Goal: Task Accomplishment & Management: Complete application form

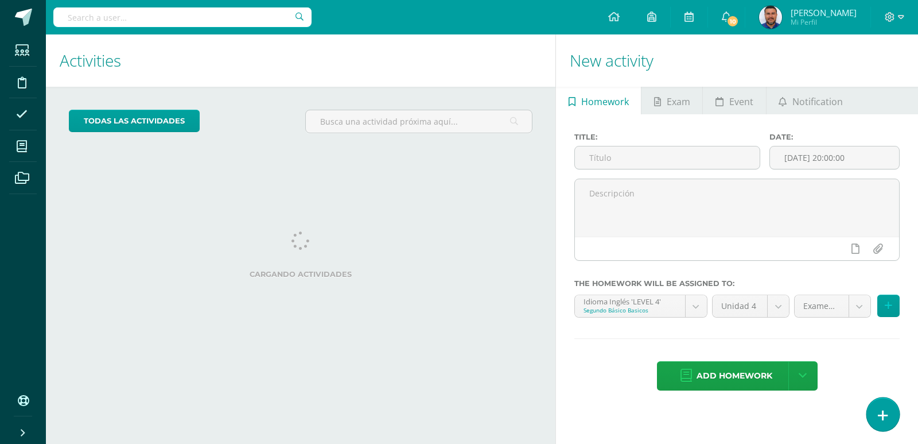
click at [882, 410] on icon at bounding box center [883, 415] width 10 height 13
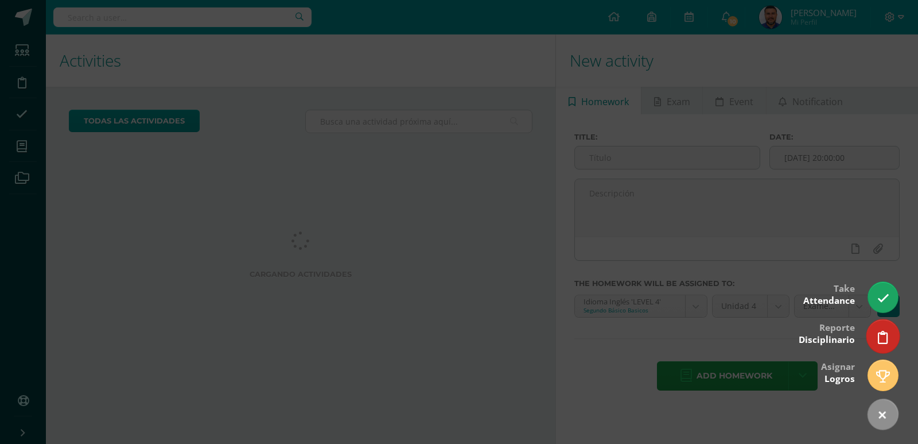
click at [884, 331] on icon at bounding box center [883, 337] width 10 height 13
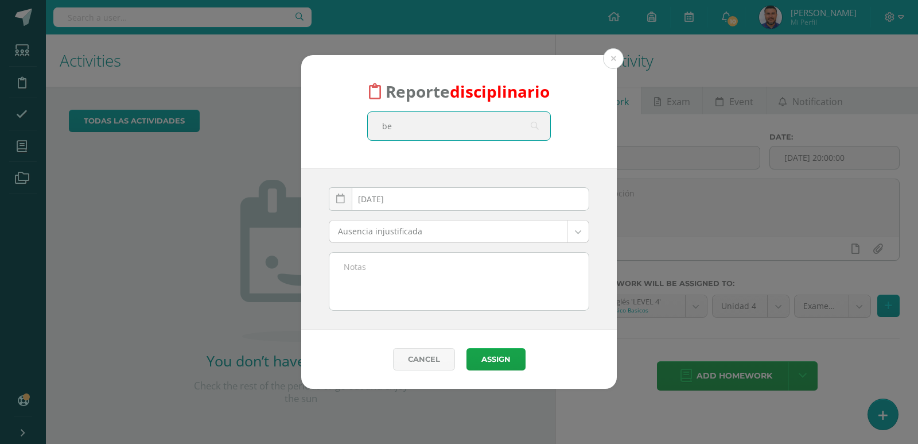
type input "ben"
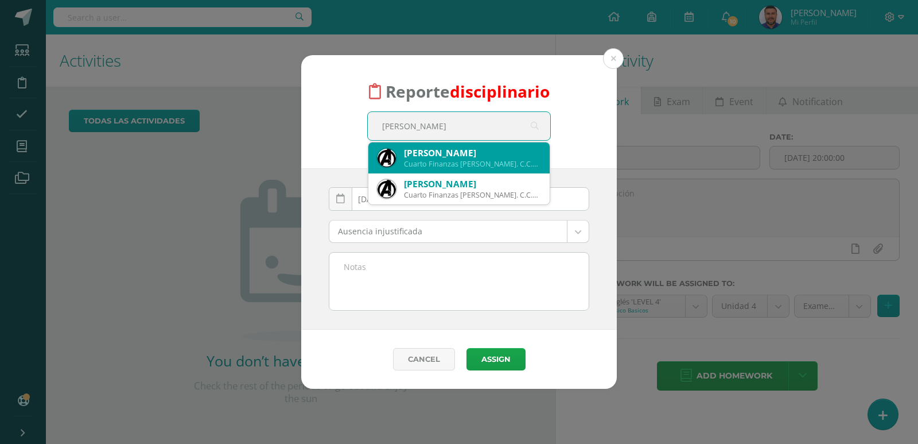
click at [495, 150] on div "Benjamin Nicolas Maradiaga Arriola" at bounding box center [472, 153] width 137 height 12
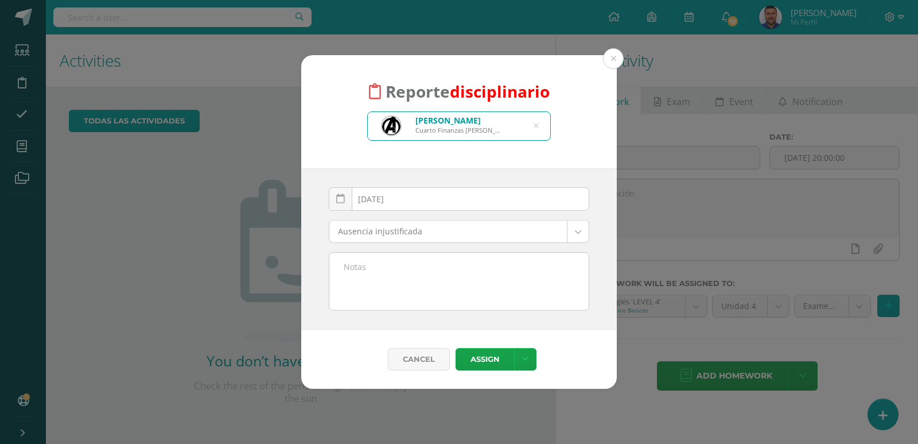
click at [574, 232] on body "Reporte disciplinario Benjamin Nicolas Maradiaga Arriola Cuarto Finanzas Bach. …" at bounding box center [459, 222] width 918 height 444
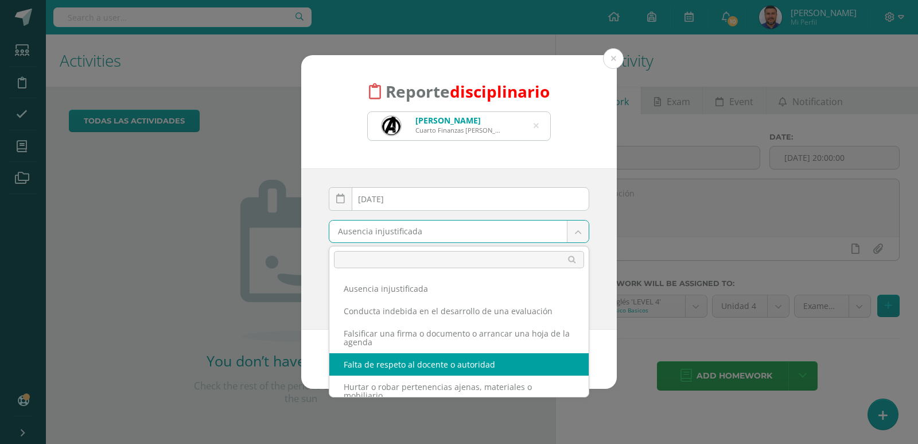
select select "54"
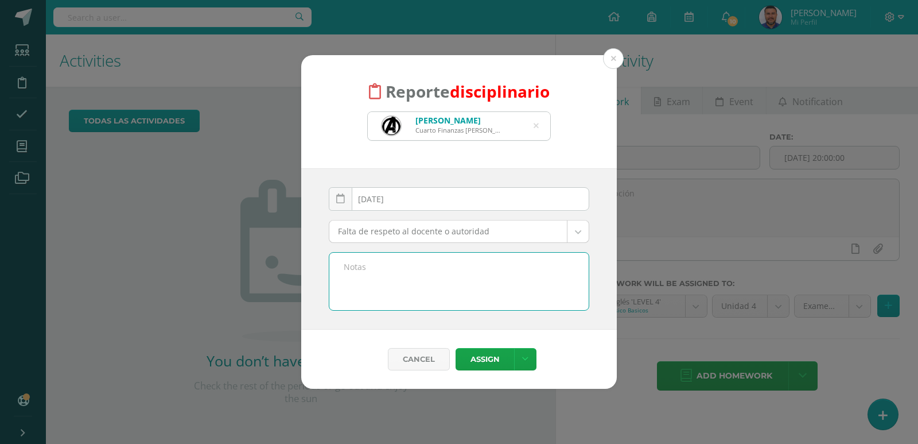
click at [387, 266] on textarea at bounding box center [458, 281] width 259 height 57
drag, startPoint x: 343, startPoint y: 265, endPoint x: 397, endPoint y: 282, distance: 56.6
click at [401, 285] on textarea "No dejó de interrumpir la clase aún despues de pedirselo varias veces" at bounding box center [458, 281] width 259 height 57
type textarea "No dejó de interrumpir la clase aún despues de pedirselo varias veces"
click at [487, 359] on button "Assign" at bounding box center [485, 359] width 59 height 22
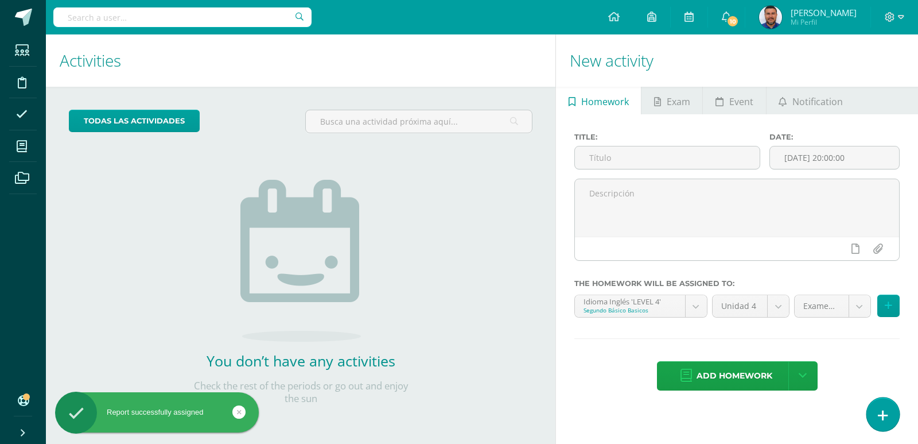
click at [884, 411] on icon at bounding box center [883, 415] width 10 height 13
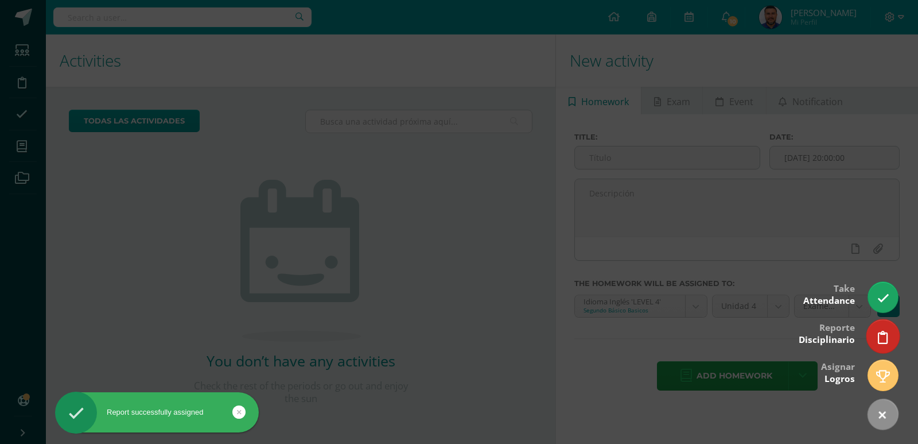
click at [882, 334] on icon at bounding box center [883, 337] width 10 height 13
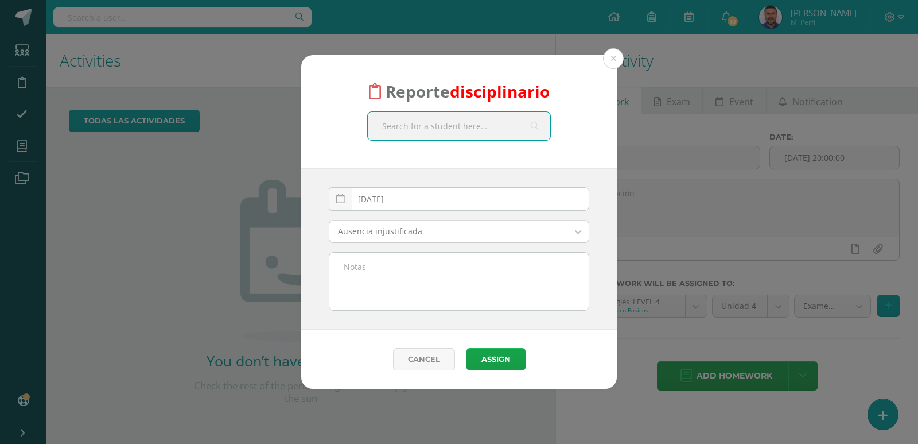
click at [497, 123] on input "text" at bounding box center [459, 126] width 183 height 28
type input "ben"
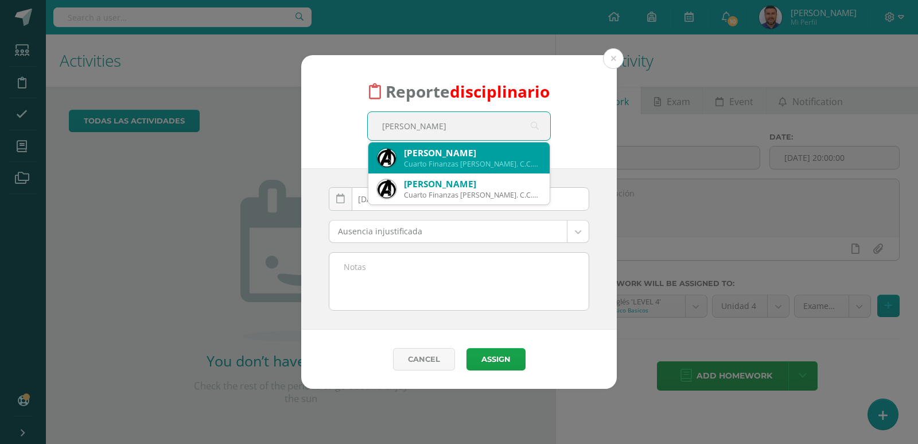
click at [466, 155] on div "Benjamin Nicolas Maradiaga Arriola" at bounding box center [472, 153] width 137 height 12
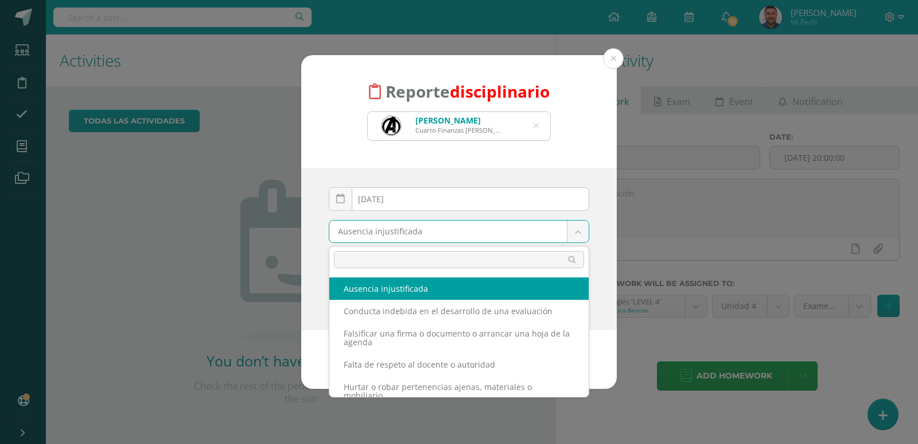
click at [583, 233] on body "Reporte disciplinario Benjamin Nicolas Maradiaga Arriola Cuarto Finanzas Bach. …" at bounding box center [459, 222] width 918 height 444
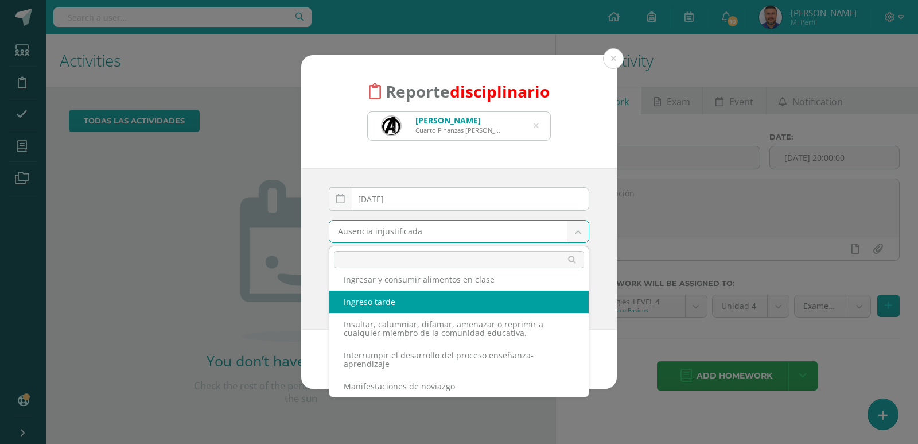
scroll to position [230, 0]
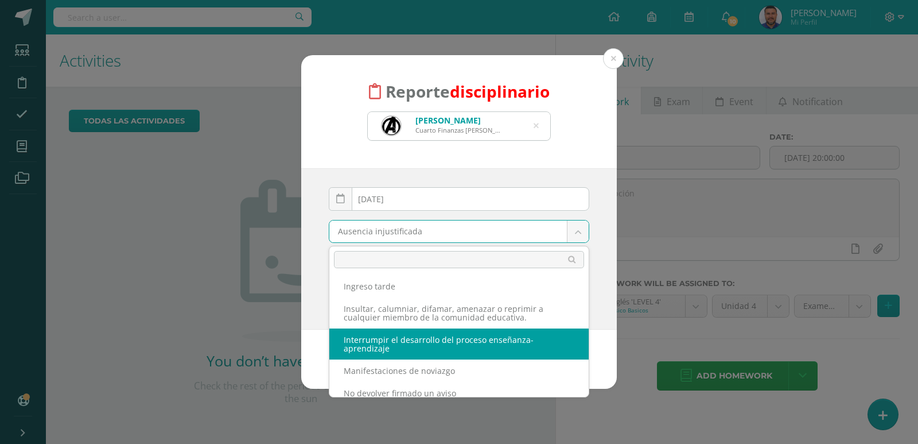
select select "62"
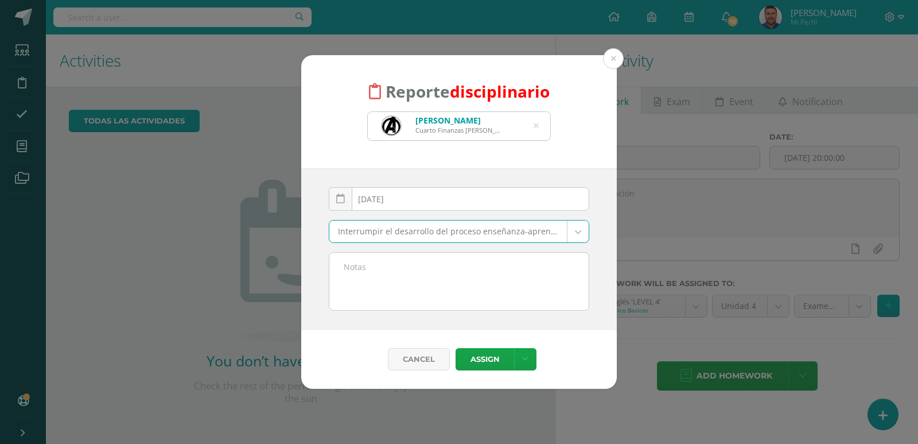
click at [354, 269] on textarea at bounding box center [458, 281] width 259 height 57
paste textarea "No dejó de interrumpir la clase aún despues de pedirselo varias veces"
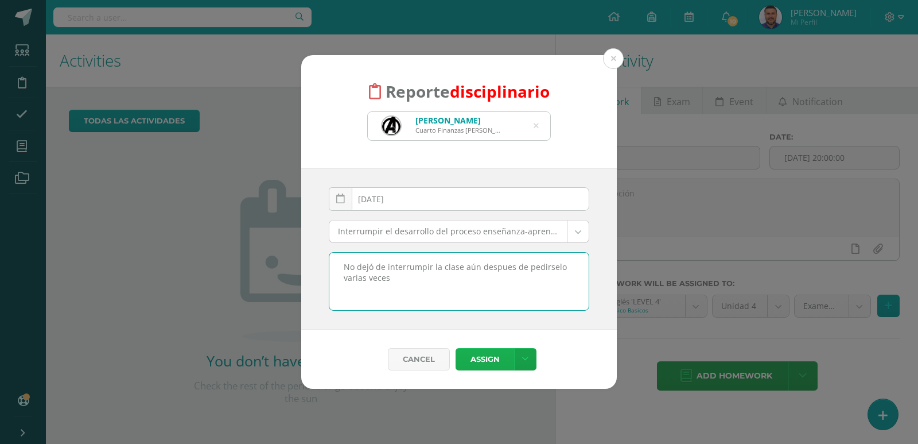
type textarea "No dejó de interrumpir la clase aún despues de pedirselo varias veces"
click at [487, 358] on button "Assign" at bounding box center [485, 359] width 59 height 22
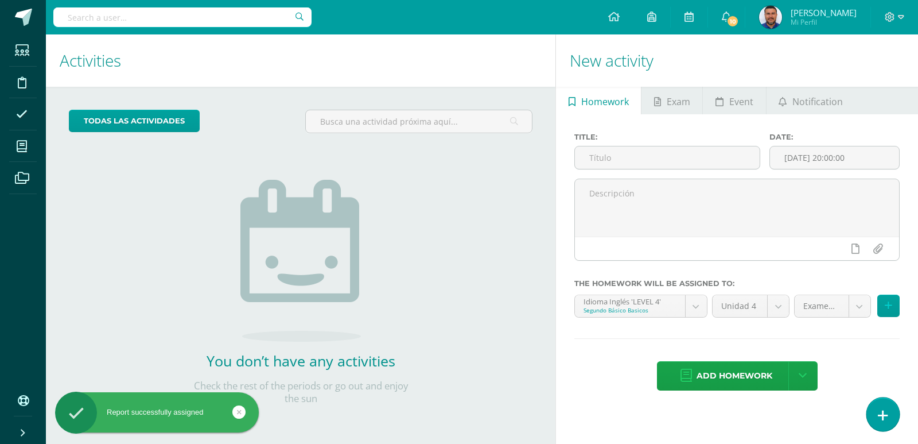
click at [884, 409] on icon at bounding box center [883, 415] width 10 height 13
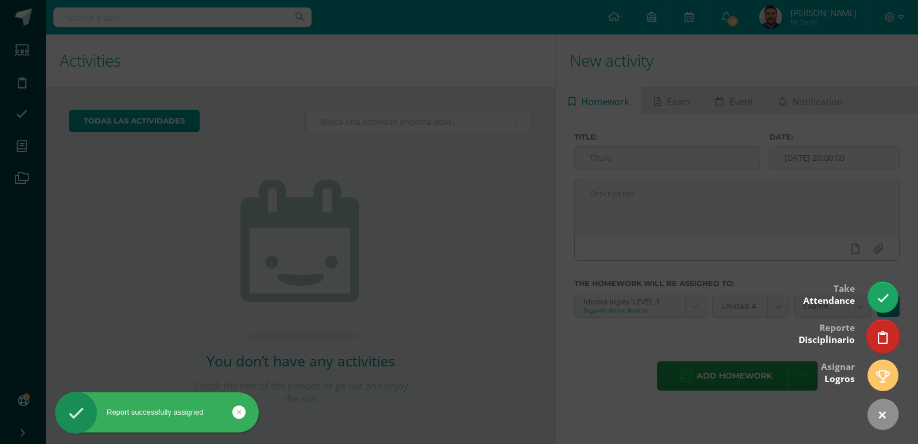
click at [886, 336] on icon at bounding box center [883, 337] width 10 height 13
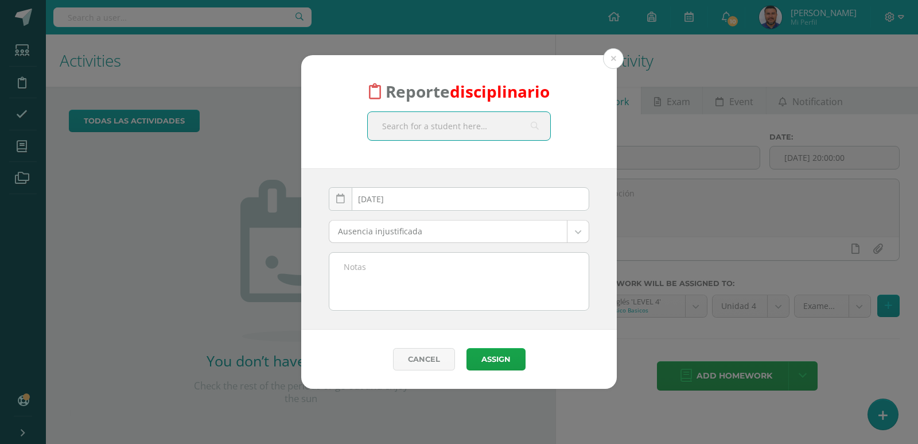
click at [490, 126] on input "text" at bounding box center [459, 126] width 183 height 28
type input "zein"
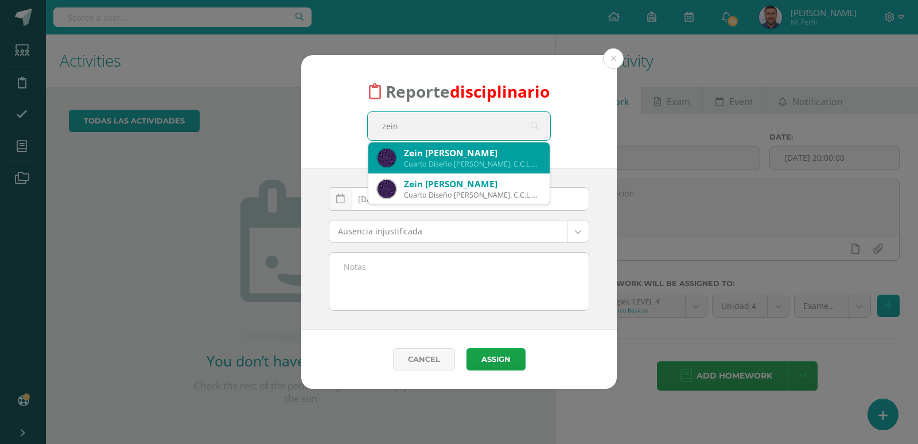
click at [469, 153] on div "Zein Santiago Serrano Garzona" at bounding box center [472, 153] width 137 height 12
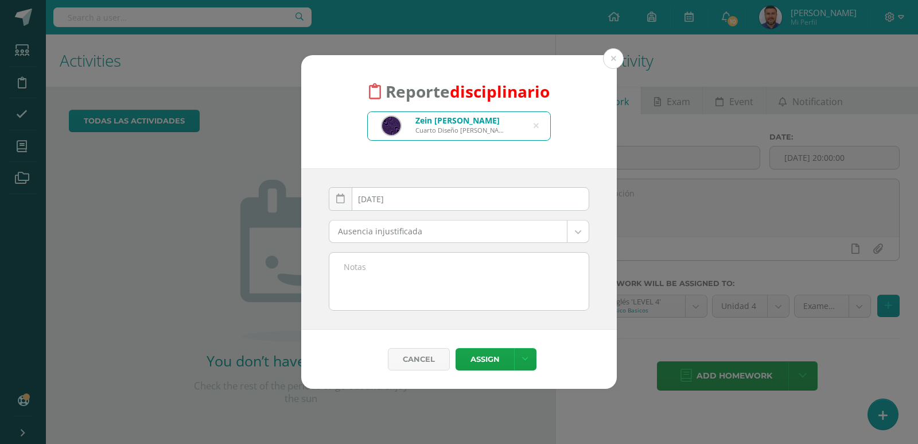
click at [580, 230] on body "Reporte disciplinario Zein [PERSON_NAME] Cuarto Diseño [PERSON_NAME]. C.C.L.L. …" at bounding box center [459, 222] width 918 height 444
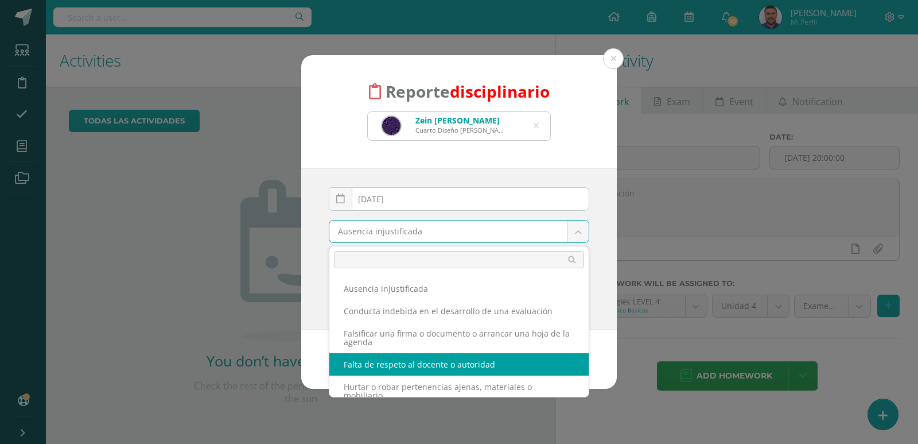
select select "54"
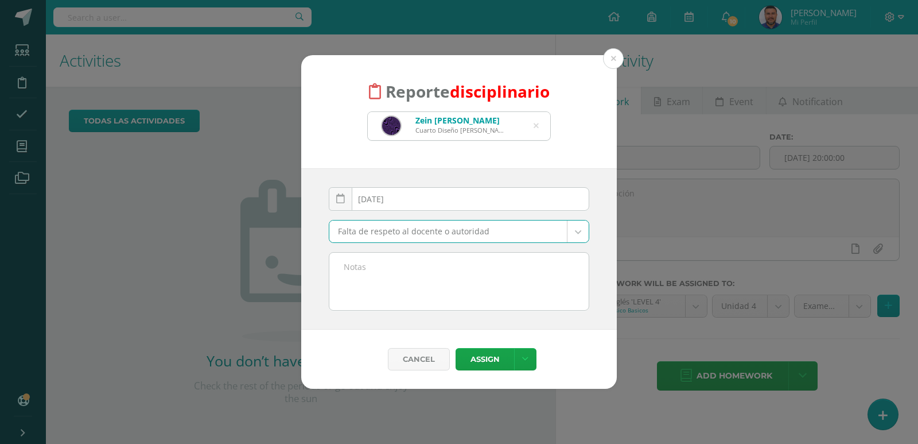
click at [386, 266] on textarea at bounding box center [458, 281] width 259 height 57
paste textarea "No dejó de interrumpir la clase aún despues de pedirselo varias veces"
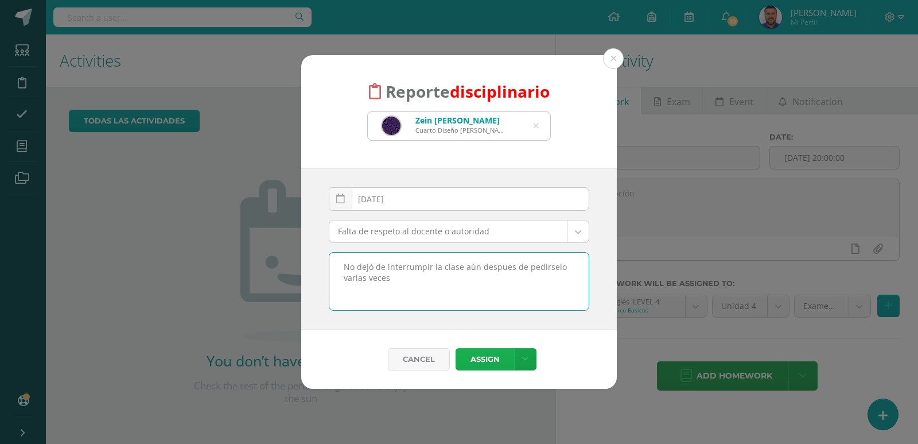
type textarea "No dejó de interrumpir la clase aún despues de pedirselo varias veces"
click at [479, 360] on button "Assign" at bounding box center [485, 359] width 59 height 22
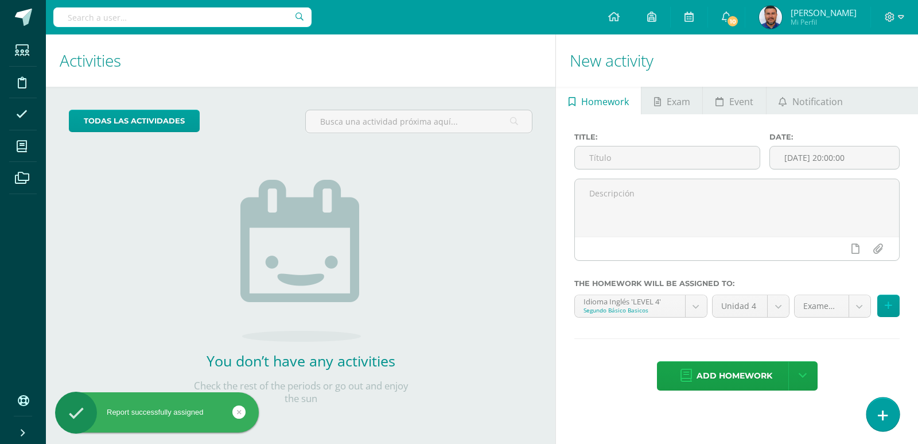
click at [879, 414] on icon at bounding box center [883, 415] width 10 height 13
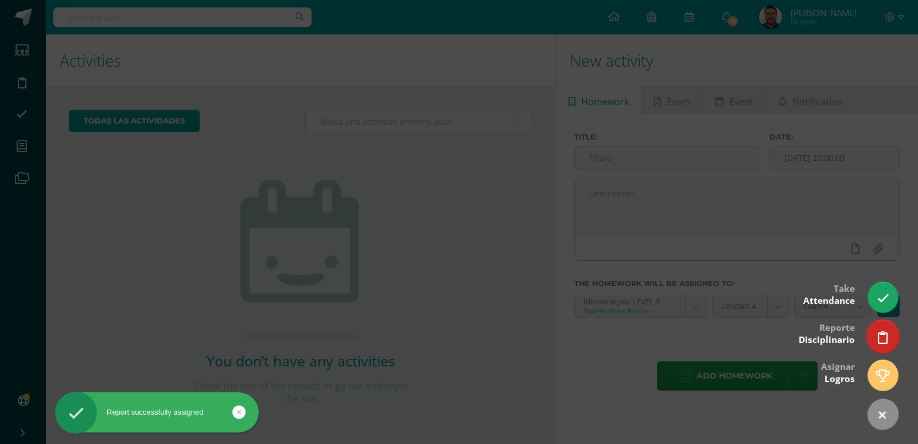
click at [881, 337] on icon at bounding box center [883, 337] width 10 height 13
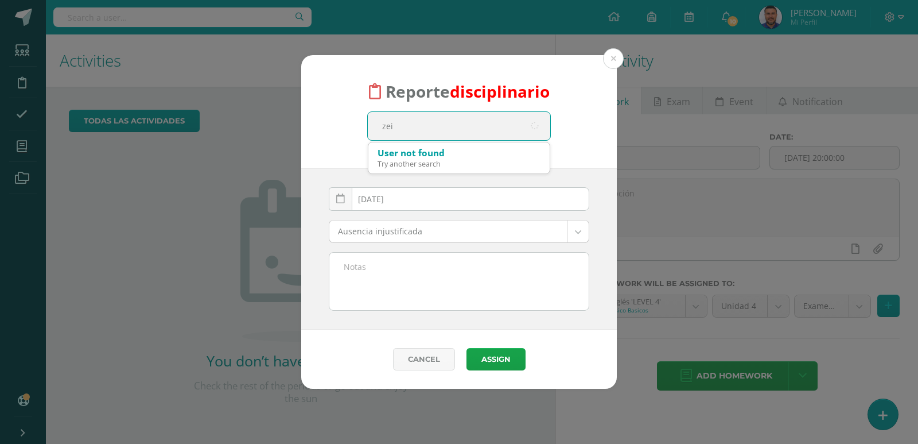
type input "zein"
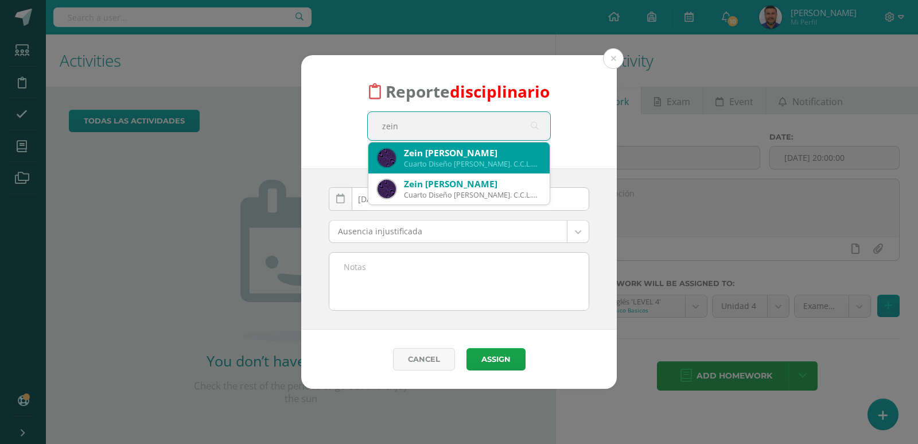
click at [444, 159] on div "Cuarto Diseño Bach. C.C.L.L. en Diseño 18ZSG01" at bounding box center [472, 164] width 137 height 10
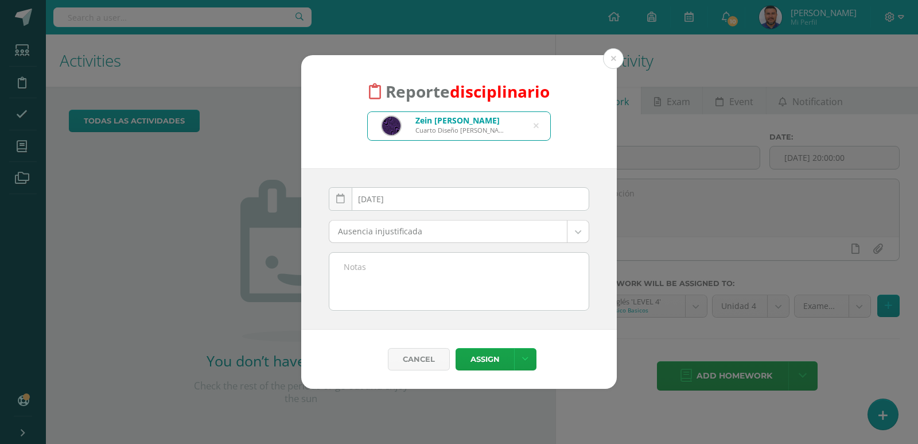
click at [577, 228] on body "Reporte disciplinario Zein Santiago Serrano Garzona Cuarto Diseño Bach. C.C.L.L…" at bounding box center [459, 222] width 918 height 444
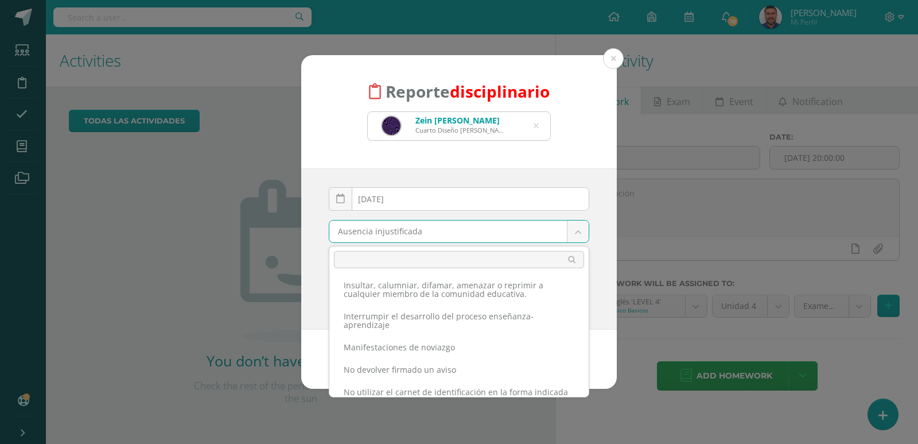
scroll to position [196, 0]
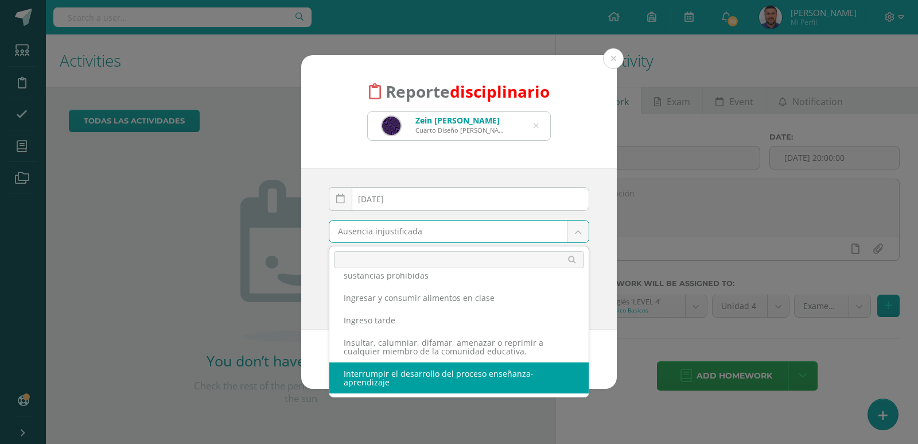
select select "62"
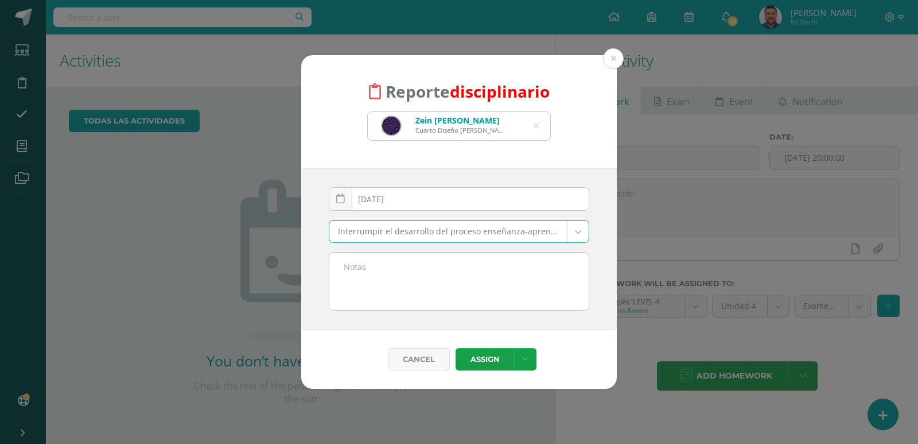
click at [374, 265] on textarea at bounding box center [458, 281] width 259 height 57
paste textarea "No dejó de interrumpir la clase aún despues de pedirselo varias veces"
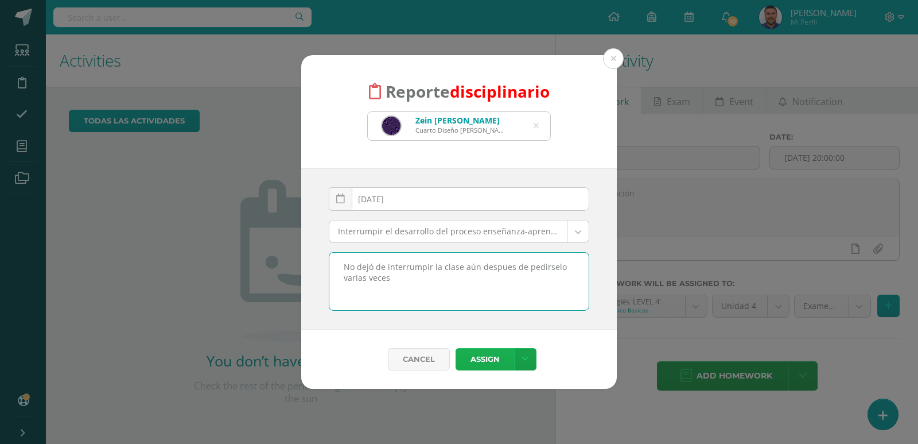
type textarea "No dejó de interrumpir la clase aún despues de pedirselo varias veces"
click at [483, 358] on button "Assign" at bounding box center [485, 359] width 59 height 22
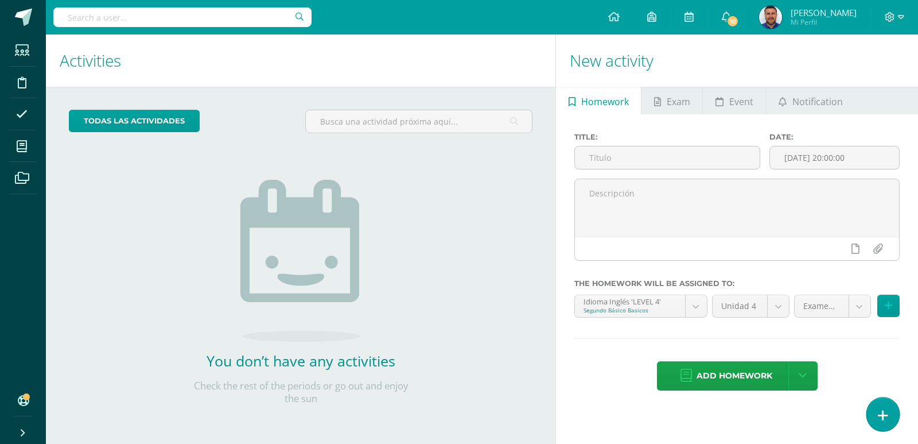
click at [880, 426] on link at bounding box center [883, 413] width 33 height 33
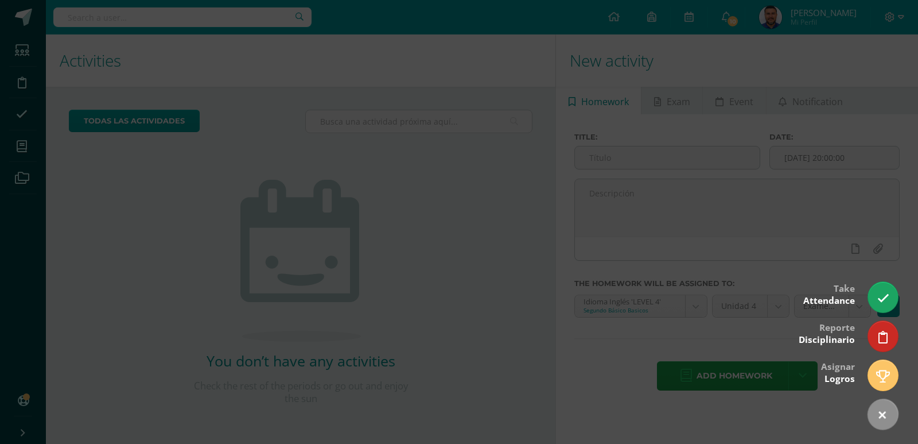
click at [351, 106] on div at bounding box center [459, 222] width 918 height 444
